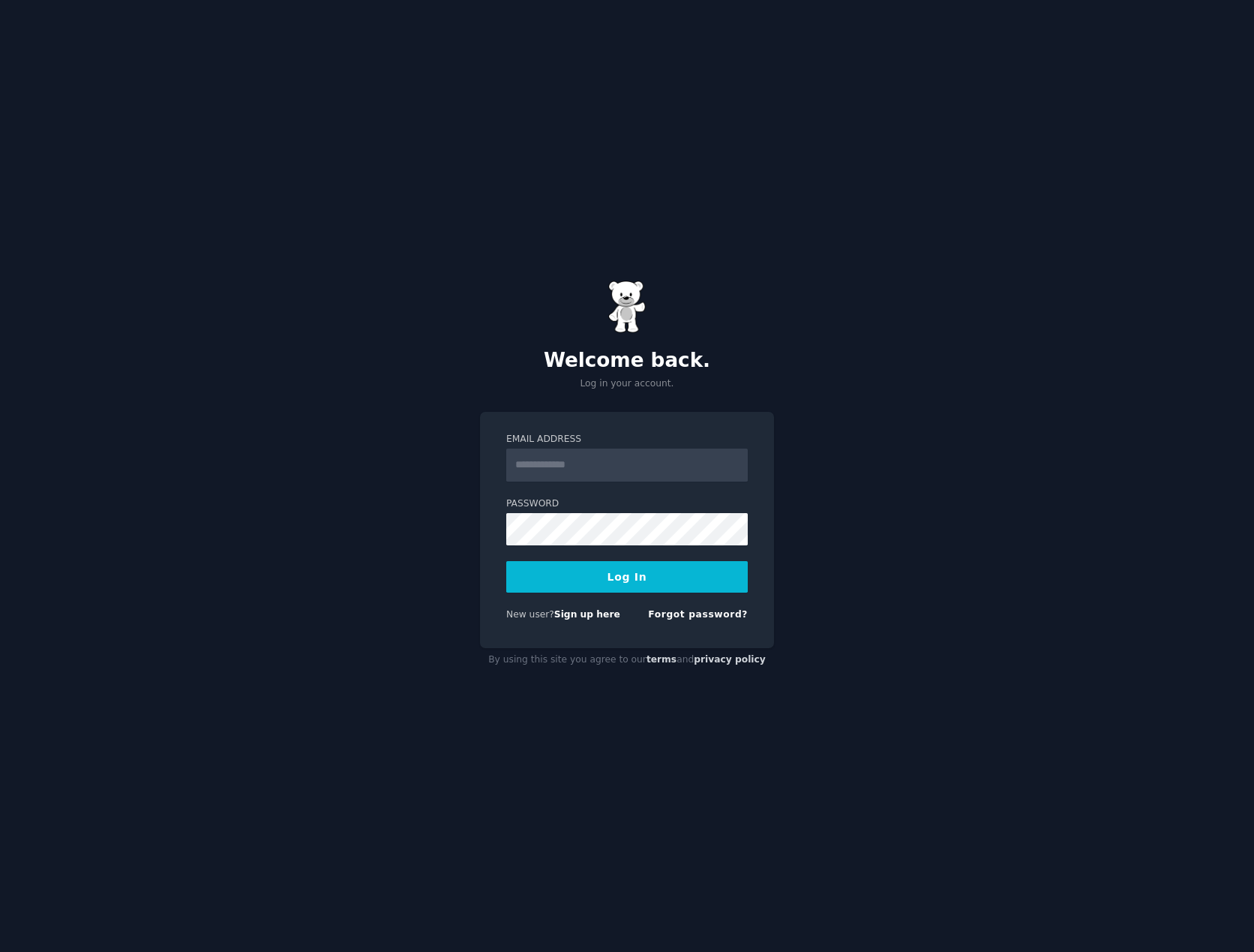
click at [633, 469] on input "Email Address" at bounding box center [627, 465] width 241 height 33
type input "**********"
click at [600, 572] on button "Log In" at bounding box center [627, 577] width 241 height 31
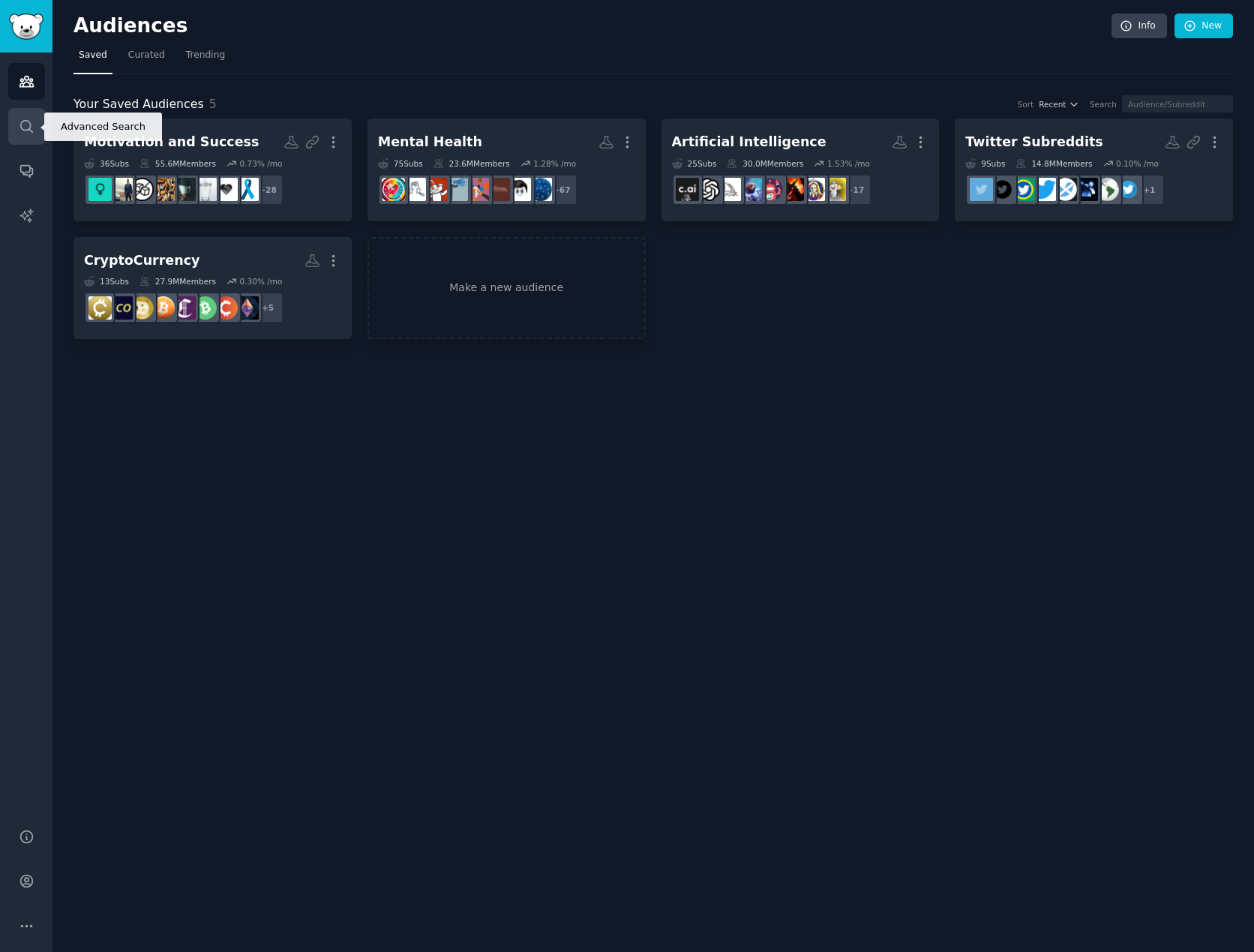
click at [35, 125] on link "Search" at bounding box center [26, 127] width 37 height 37
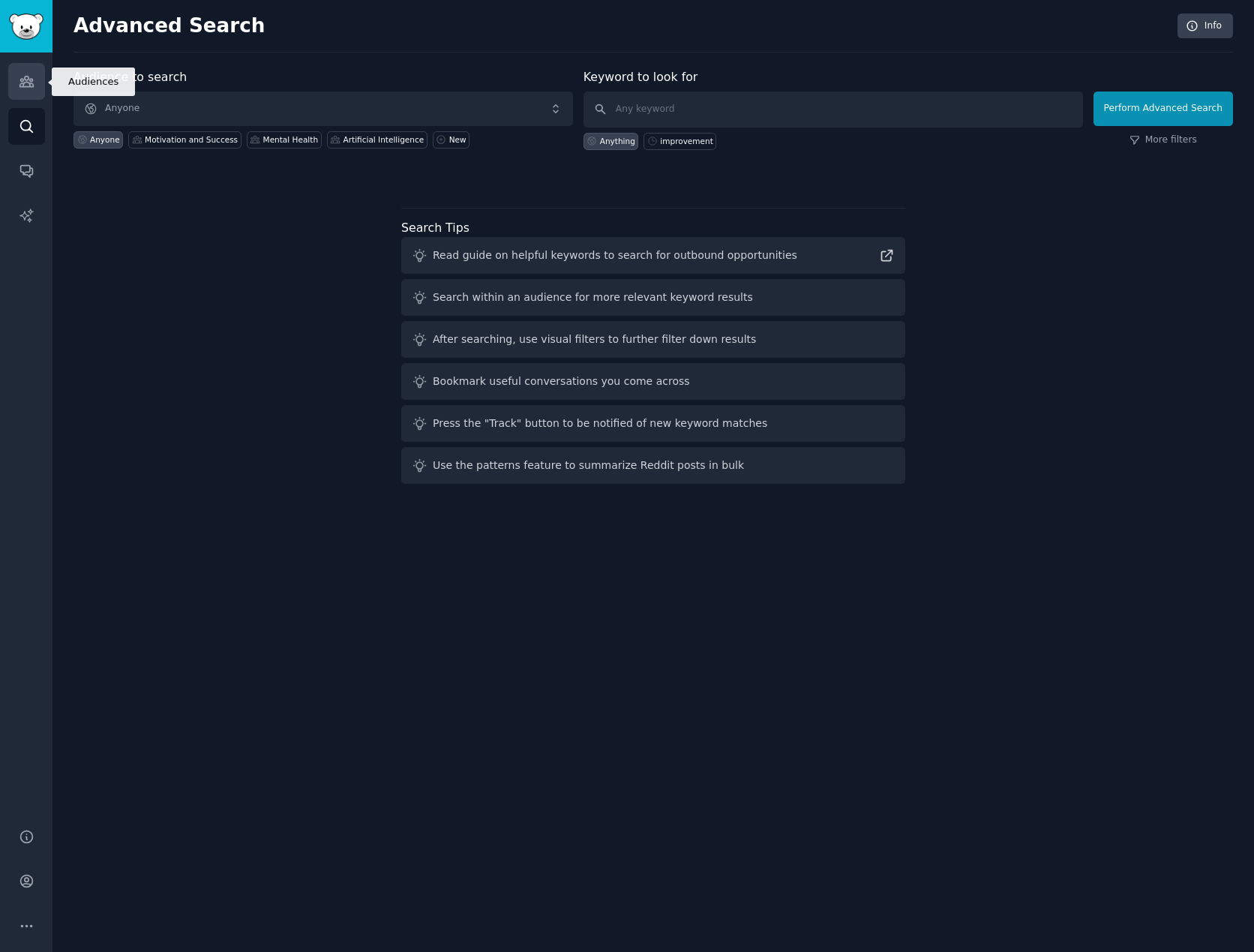
click at [30, 83] on icon "Sidebar" at bounding box center [26, 81] width 14 height 11
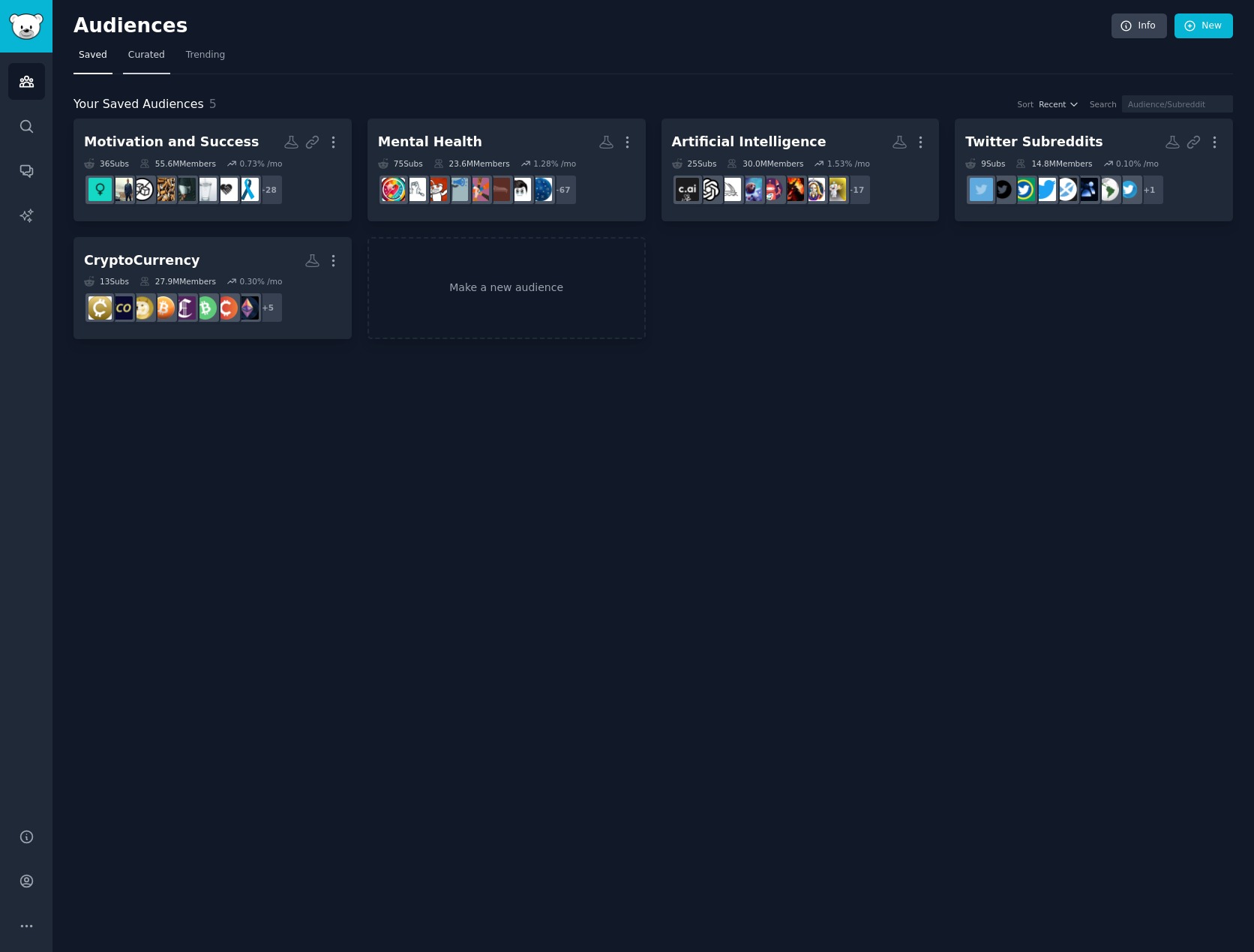
click at [130, 49] on span "Curated" at bounding box center [147, 56] width 37 height 14
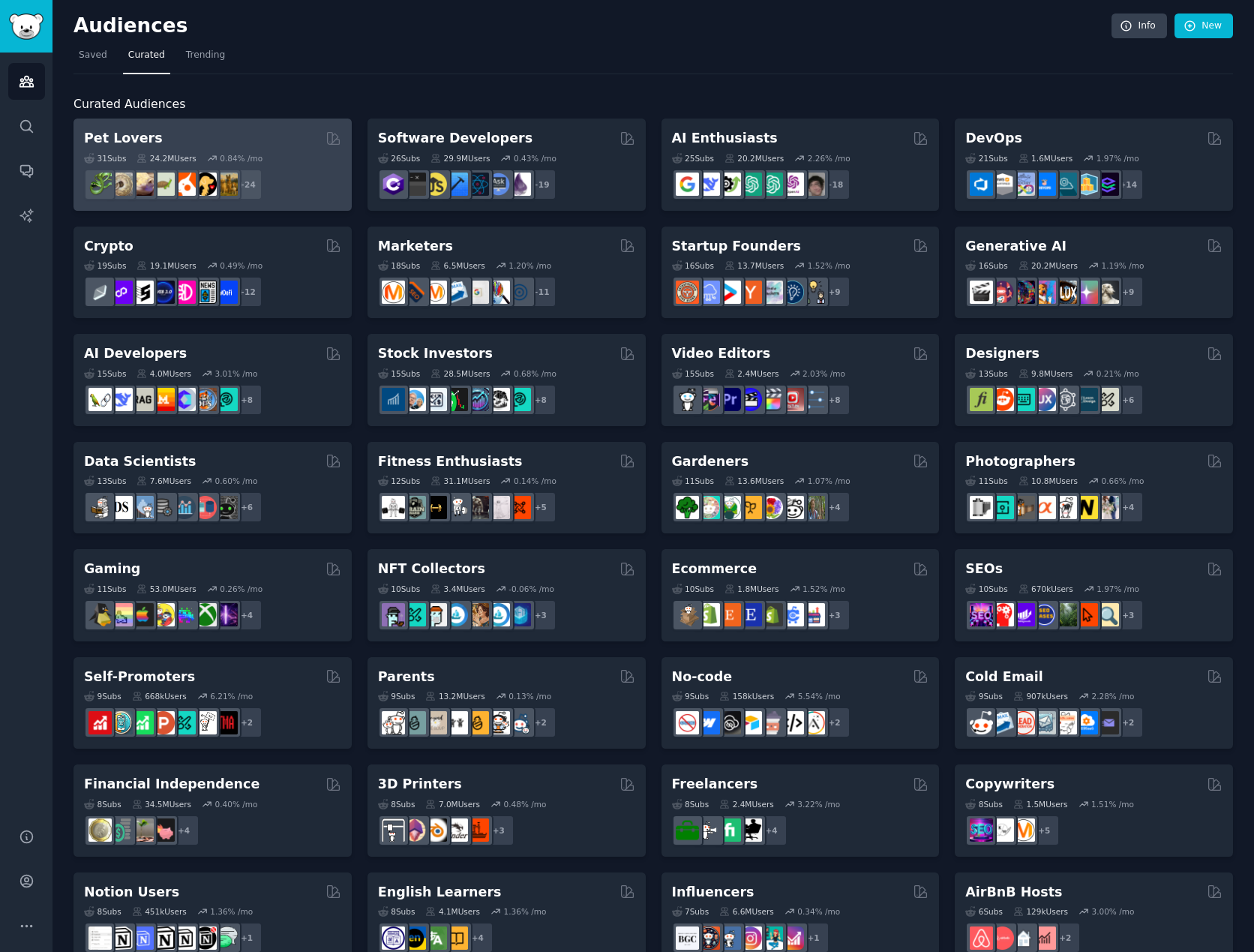
click at [227, 143] on div "Pet Lovers" at bounding box center [212, 138] width 257 height 19
